Goal: Check status: Check status

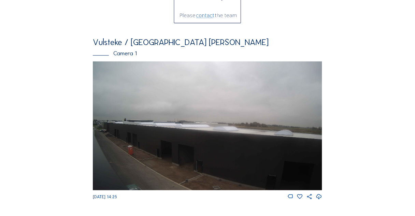
scroll to position [112, 0]
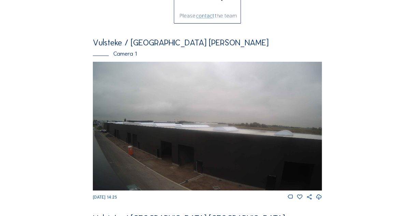
click at [176, 133] on img at bounding box center [208, 126] width 230 height 129
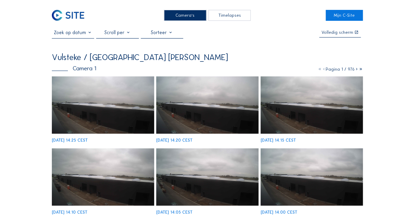
click at [133, 109] on img at bounding box center [103, 106] width 102 height 58
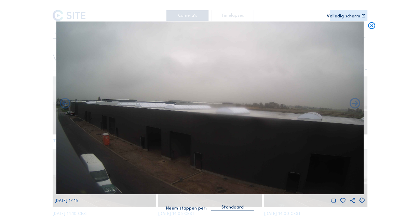
click at [368, 25] on icon at bounding box center [371, 26] width 9 height 9
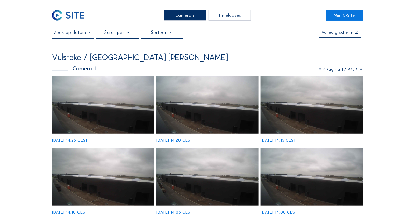
click at [64, 34] on input "text" at bounding box center [73, 33] width 42 height 6
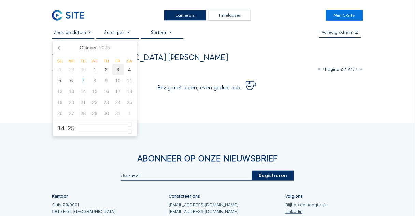
click at [119, 70] on div "3" at bounding box center [118, 69] width 12 height 11
click at [126, 69] on div "4" at bounding box center [130, 69] width 12 height 11
type input "[DATE] 14:25"
click at [24, 71] on div "Camera's Timelapses Mijn C-Site [DATE] 14:25 Volledig [PERSON_NAME] Vulsteke / …" at bounding box center [207, 147] width 415 height 294
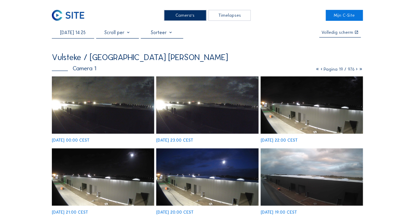
click at [132, 124] on img at bounding box center [103, 106] width 102 height 58
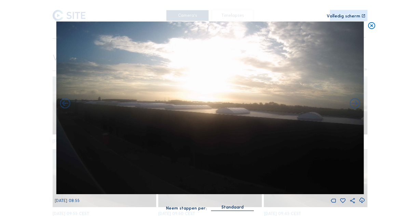
drag, startPoint x: 139, startPoint y: 135, endPoint x: 126, endPoint y: 141, distance: 14.2
click at [126, 141] on img at bounding box center [209, 108] width 307 height 173
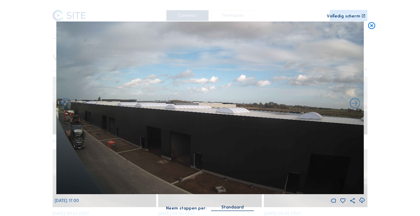
click at [100, 149] on img at bounding box center [209, 108] width 307 height 173
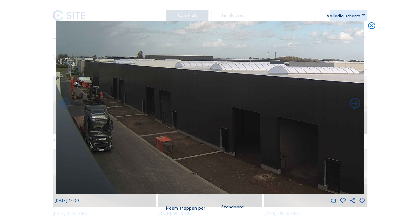
drag, startPoint x: 141, startPoint y: 141, endPoint x: 161, endPoint y: 145, distance: 20.1
click at [163, 143] on img at bounding box center [209, 108] width 307 height 173
